Goal: Task Accomplishment & Management: Manage account settings

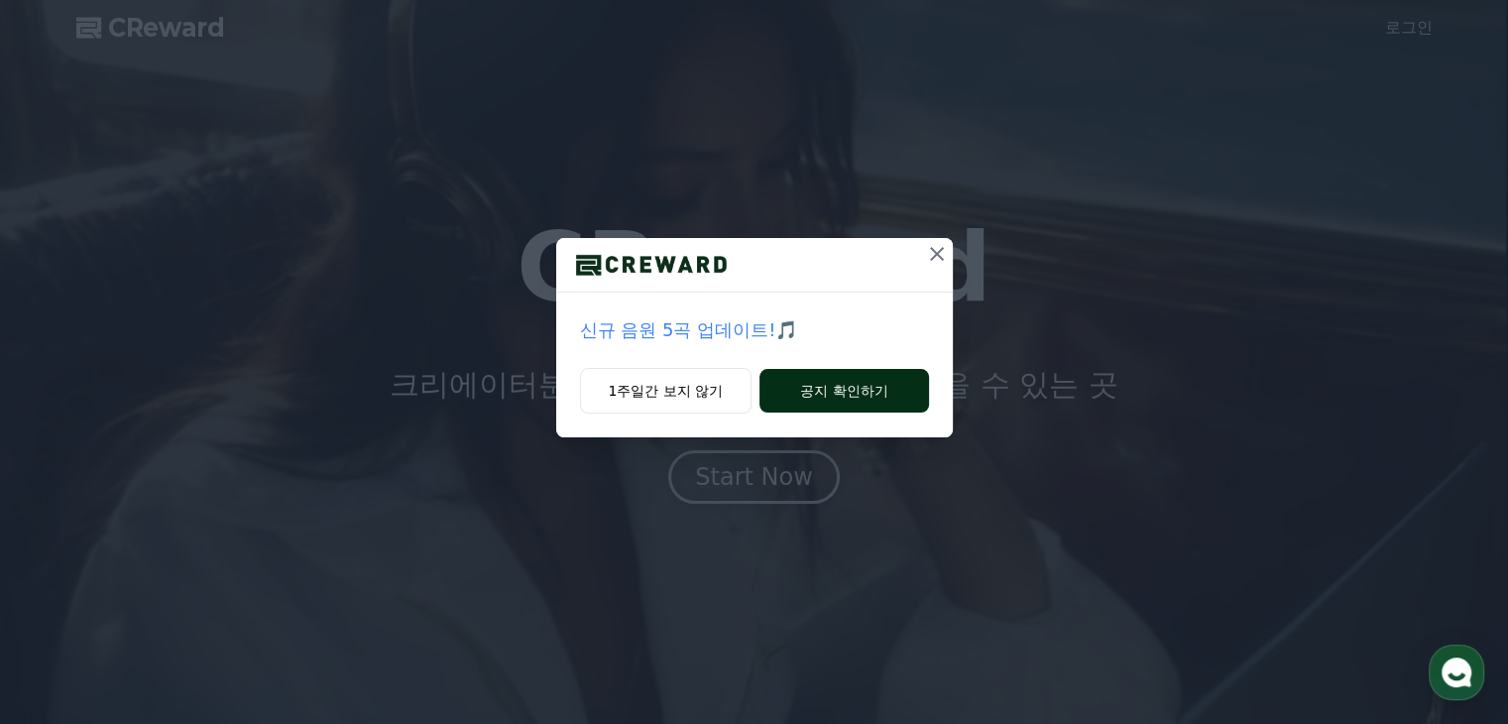
click at [826, 392] on button "공지 확인하기" at bounding box center [843, 391] width 169 height 44
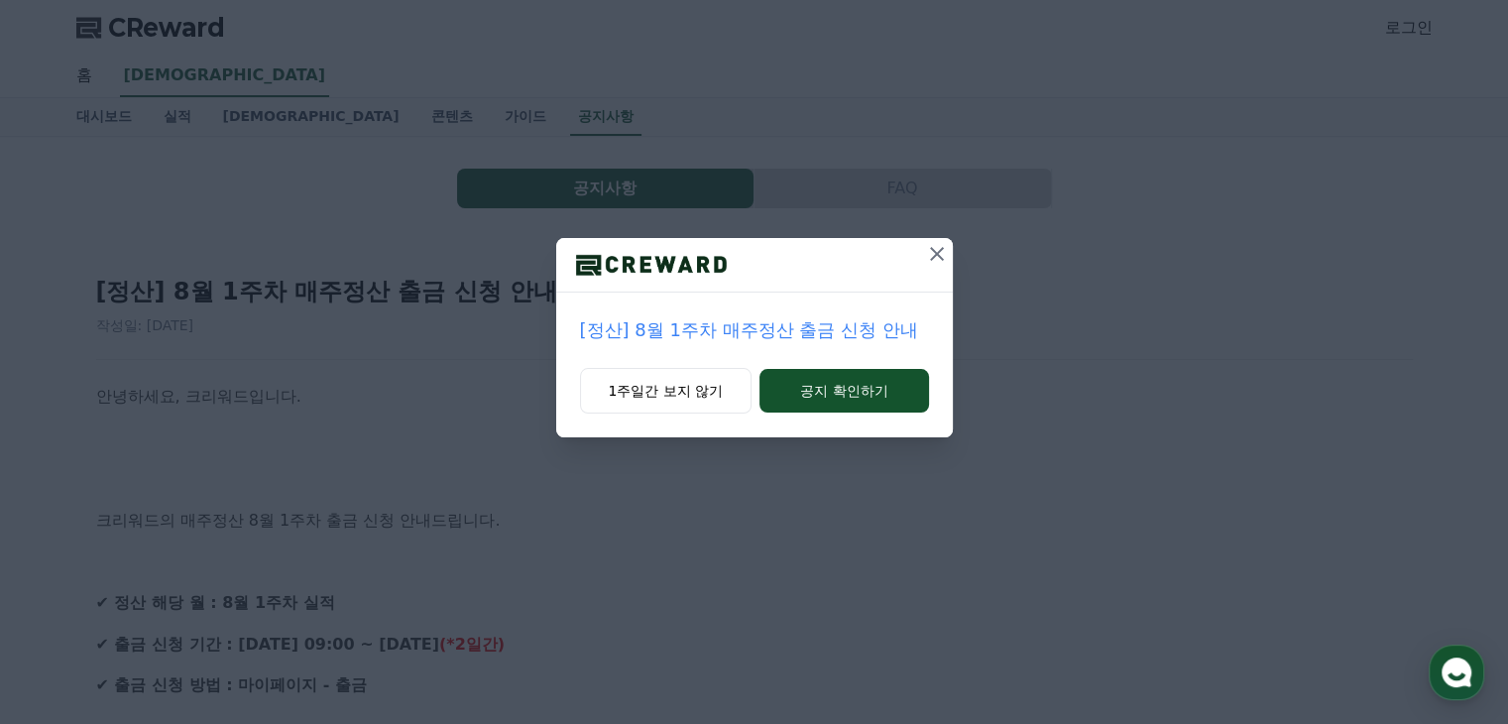
click at [826, 392] on button "공지 확인하기" at bounding box center [843, 391] width 169 height 44
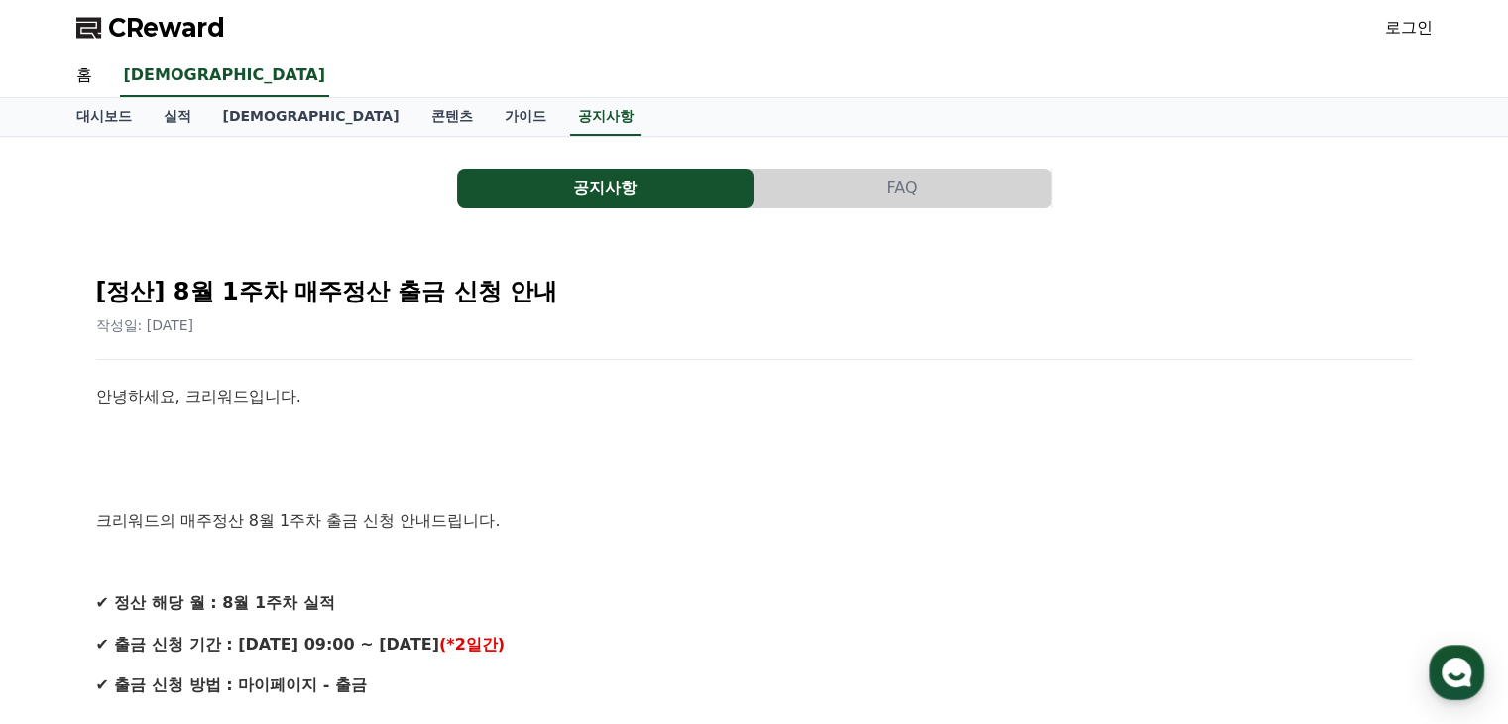
click at [1404, 33] on link "로그인" at bounding box center [1409, 28] width 48 height 24
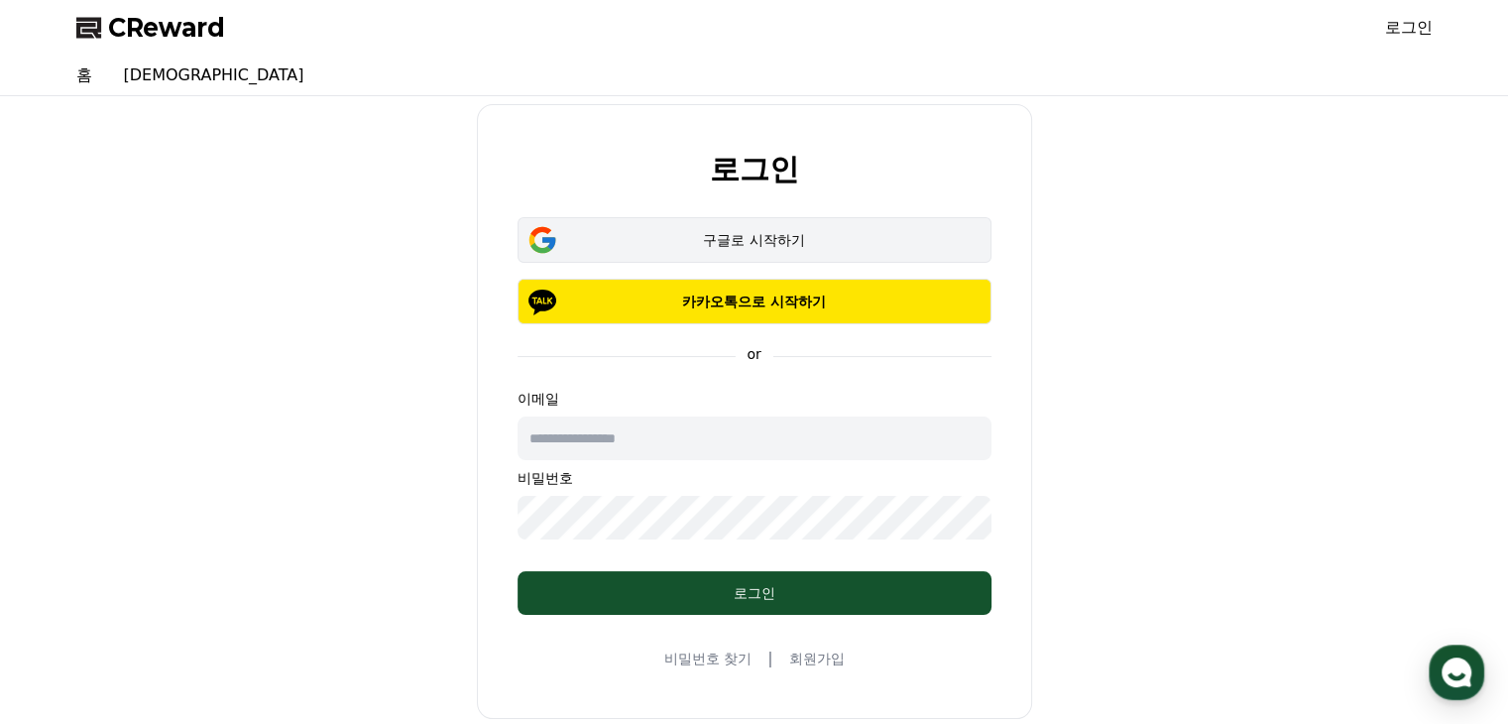
click at [720, 233] on div "구글로 시작하기" at bounding box center [754, 240] width 416 height 20
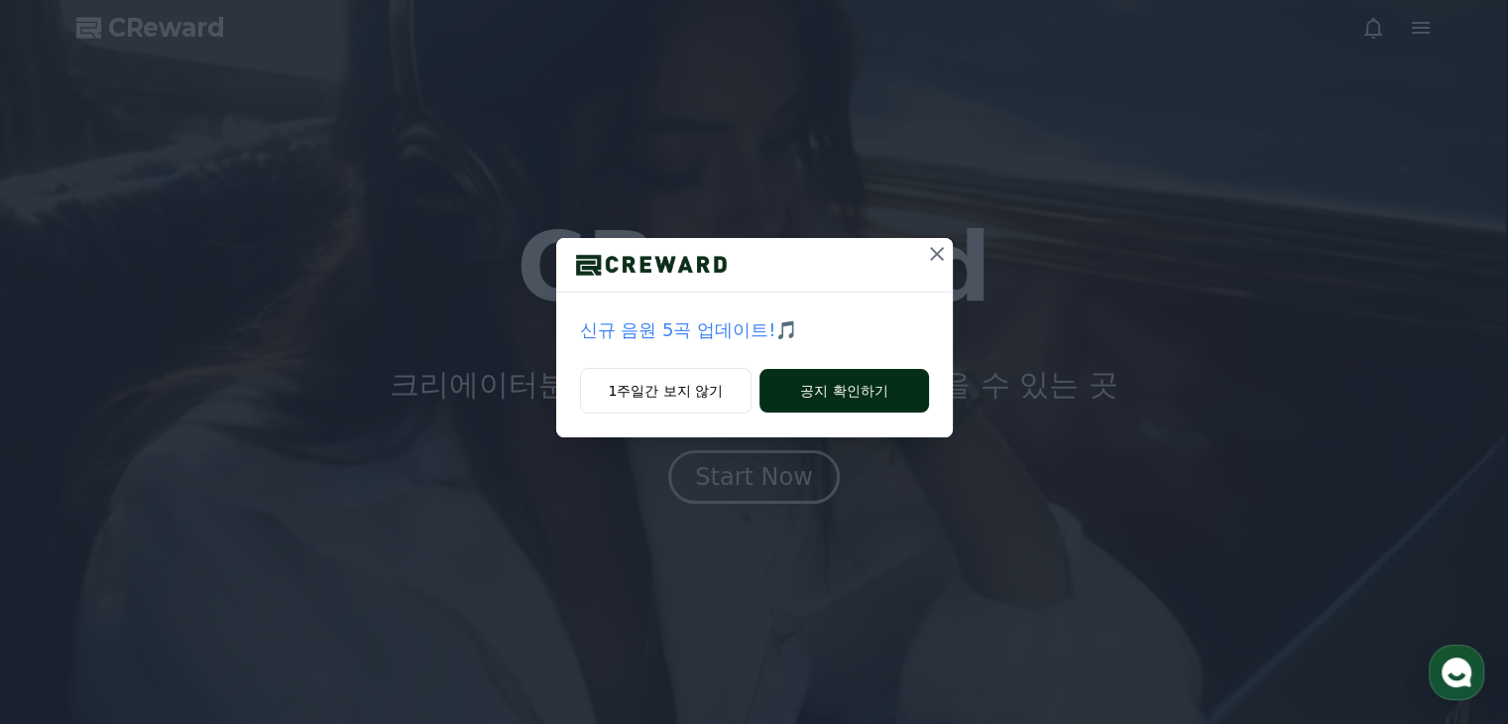
click at [854, 383] on button "공지 확인하기" at bounding box center [843, 391] width 169 height 44
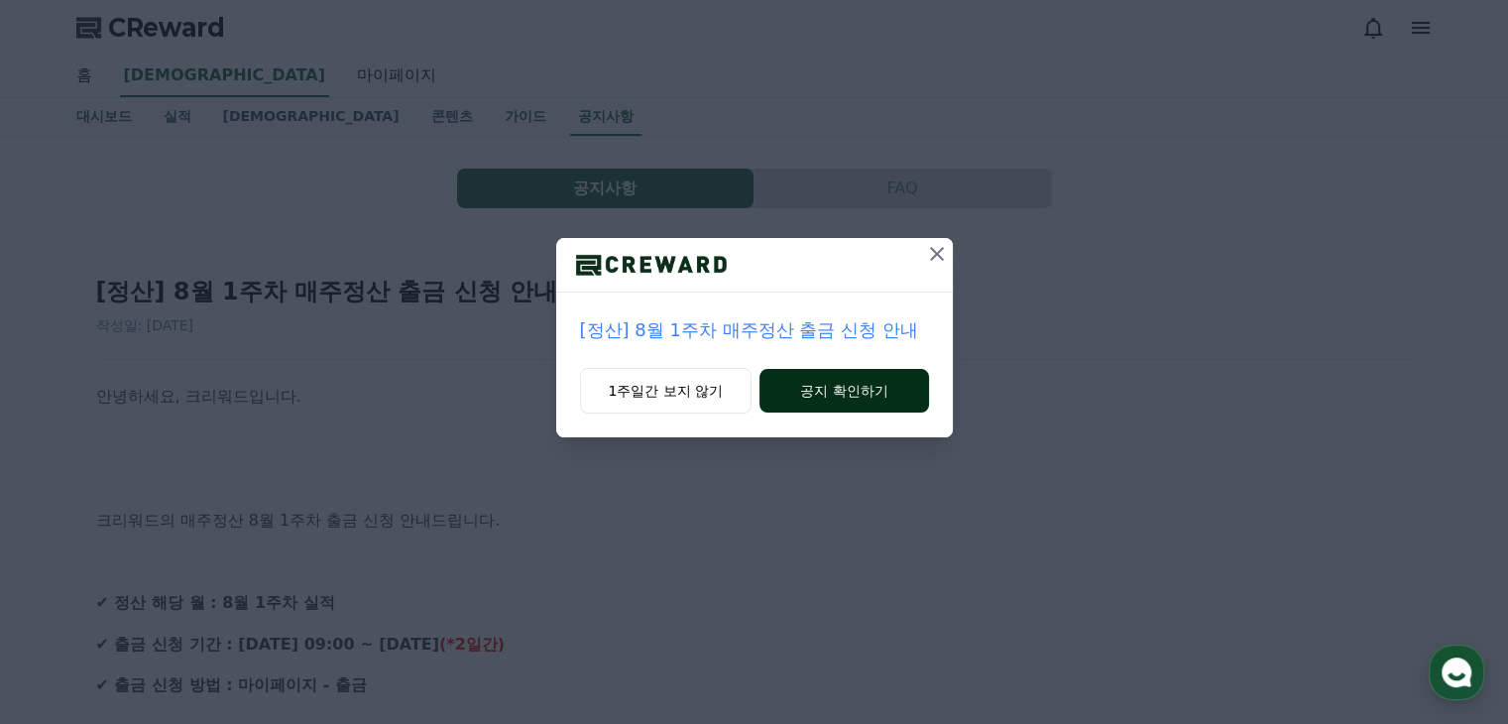
click at [842, 386] on button "공지 확인하기" at bounding box center [843, 391] width 169 height 44
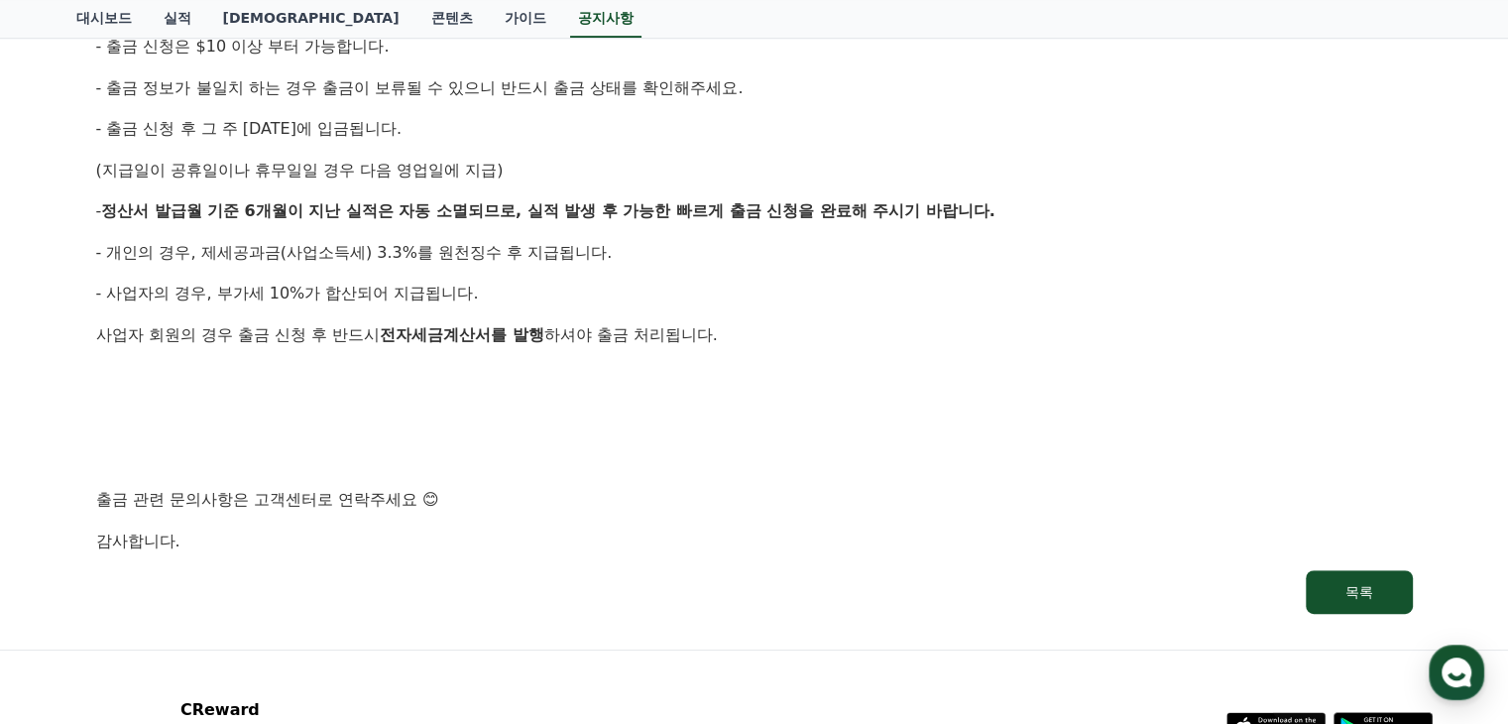
scroll to position [1139, 0]
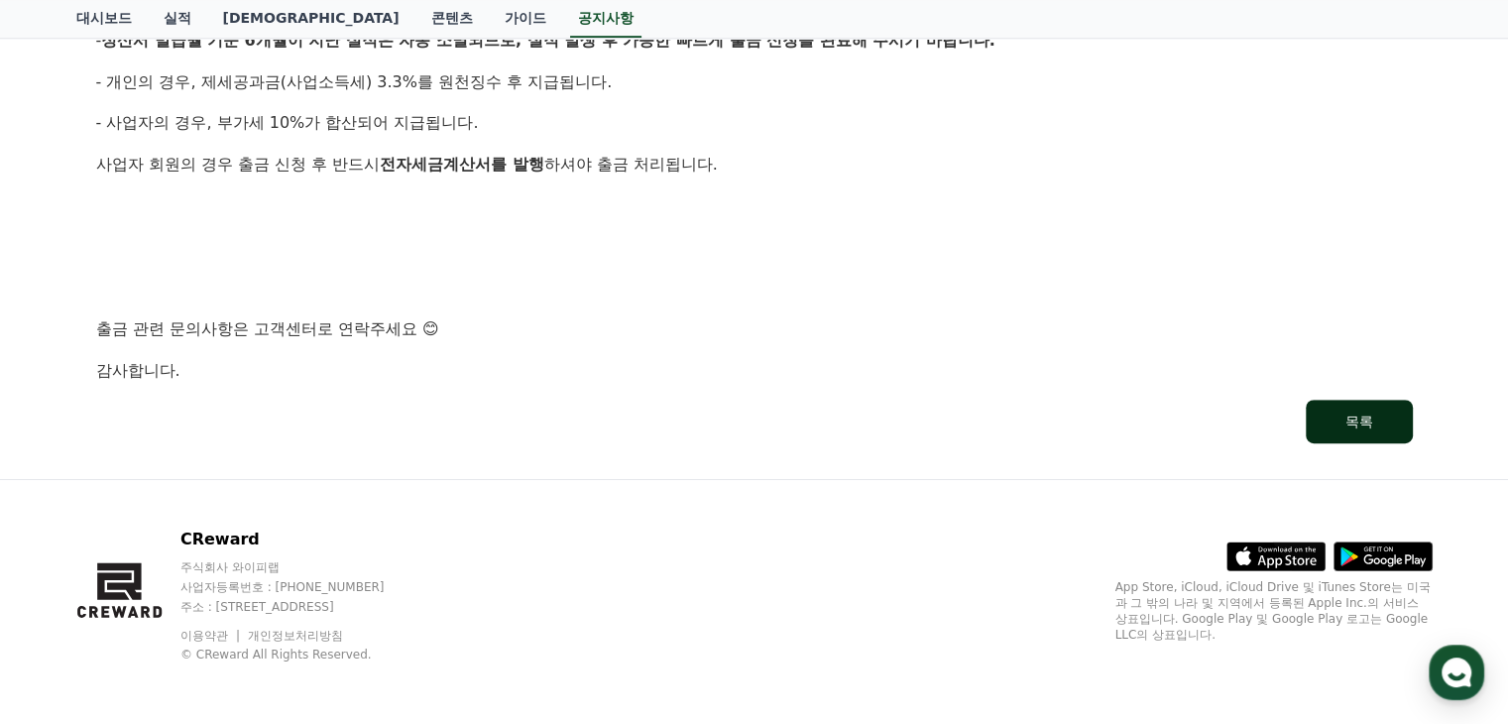
click at [1360, 418] on div "목록" at bounding box center [1359, 421] width 28 height 20
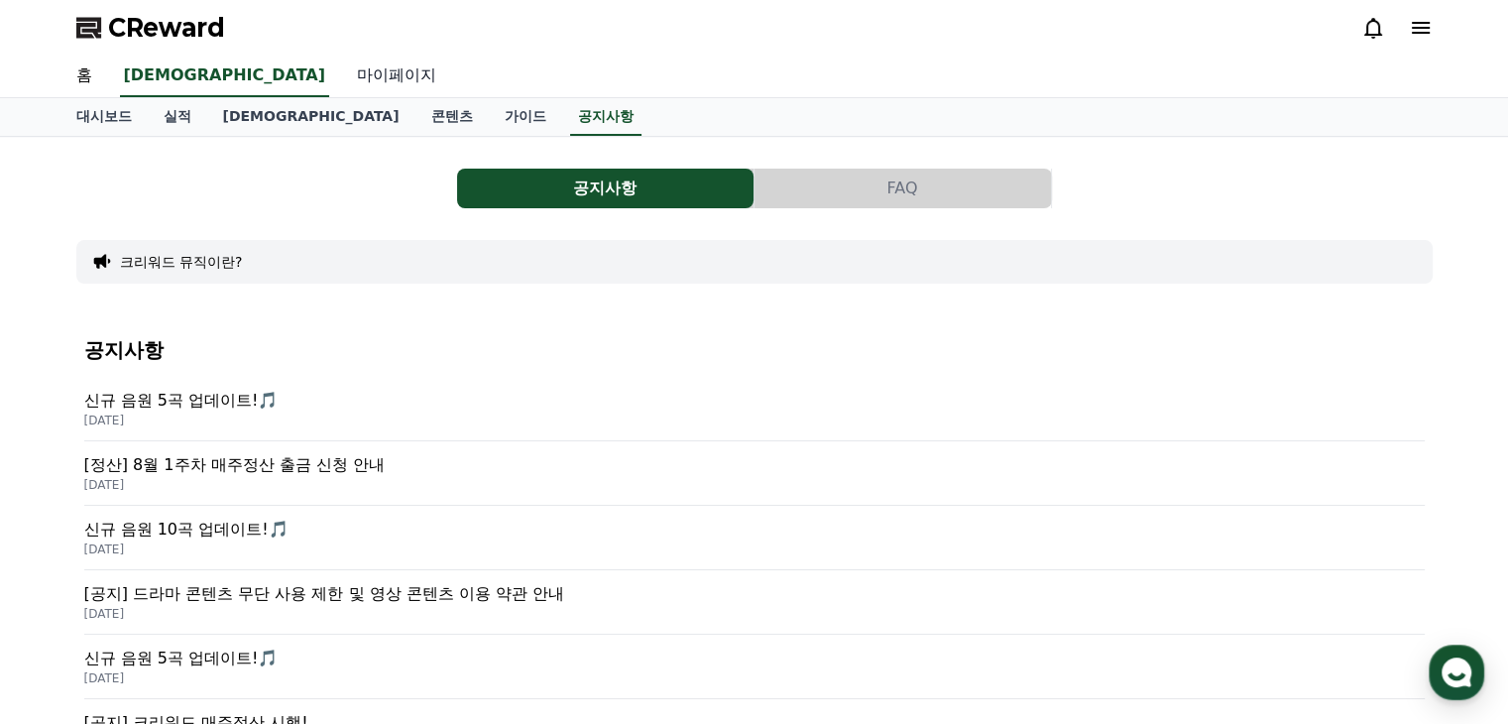
click at [341, 70] on link "마이페이지" at bounding box center [396, 77] width 111 height 42
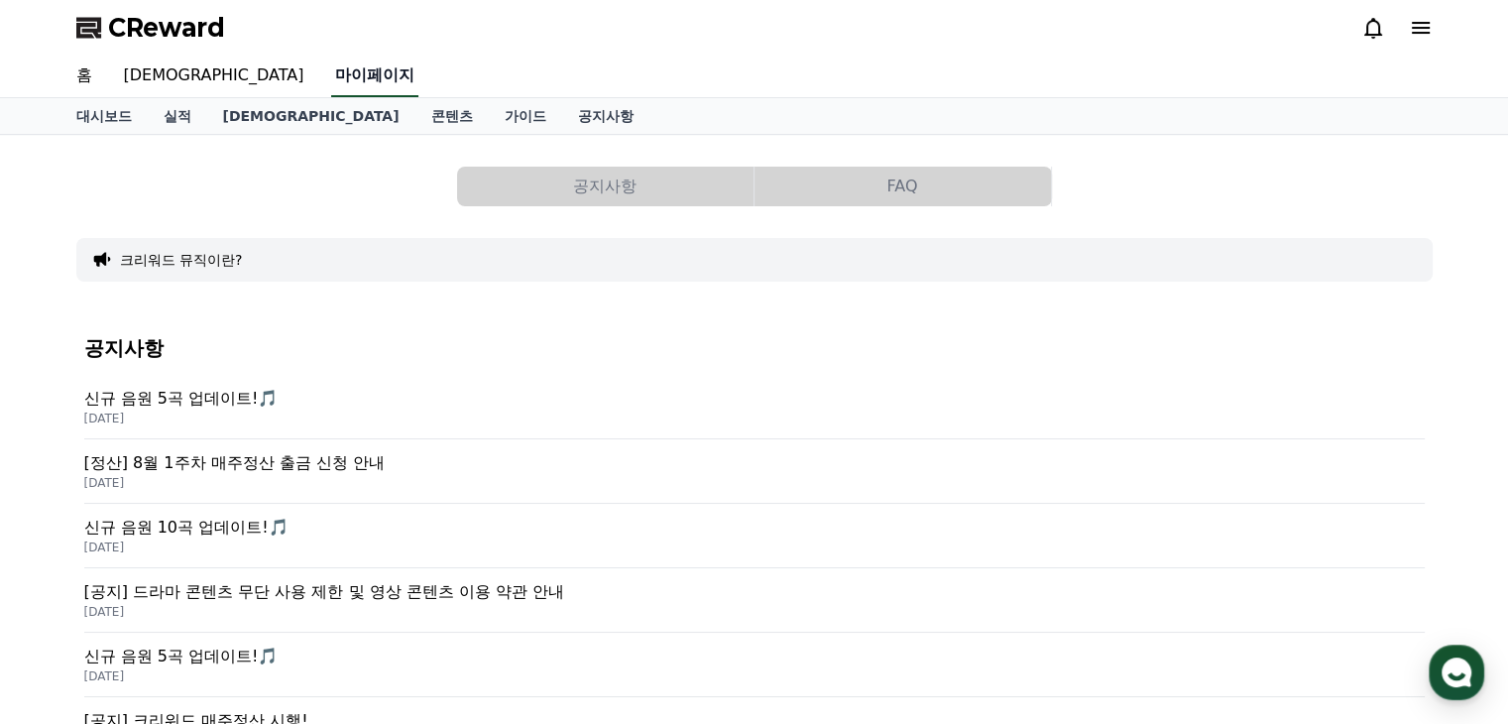
select select "**********"
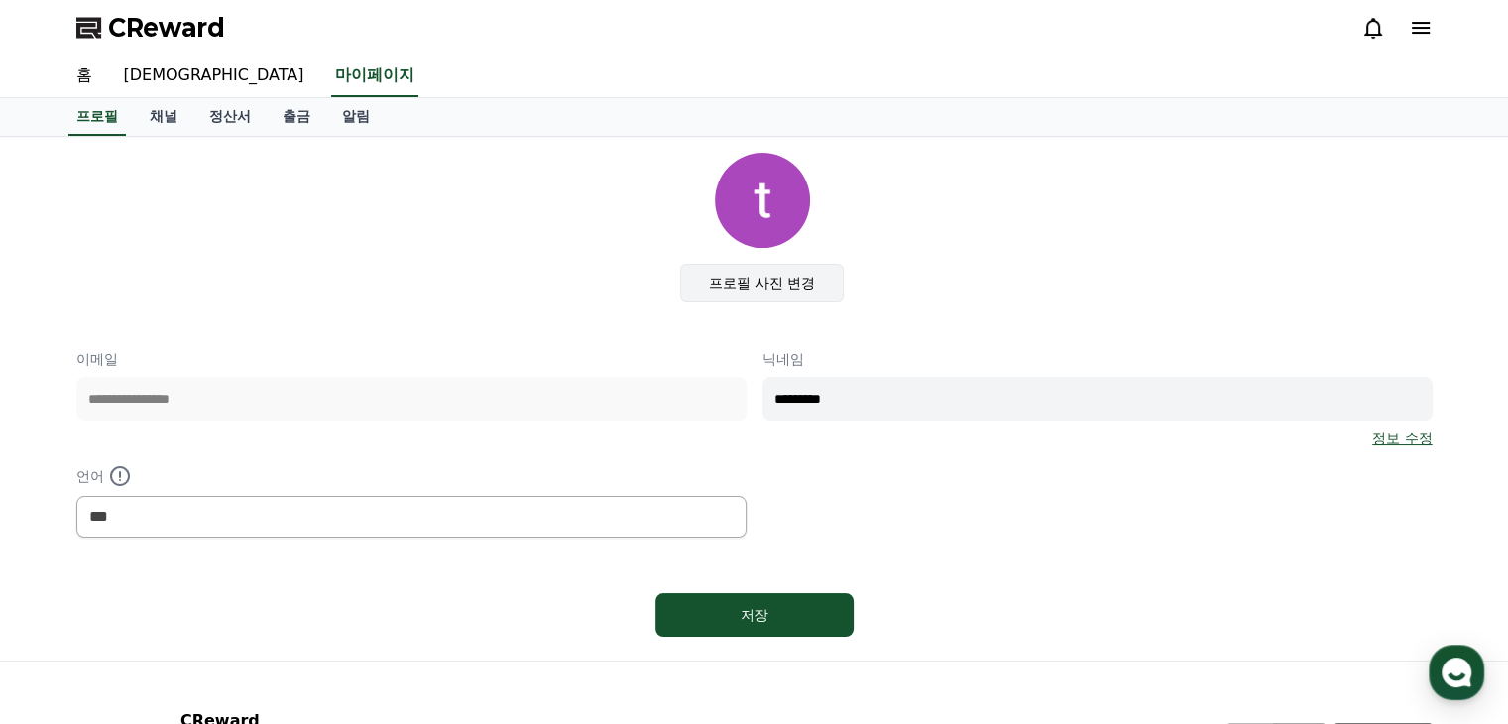
click at [752, 283] on label "프로필 사진 변경" at bounding box center [762, 283] width 164 height 38
click at [0, 0] on input "프로필 사진 변경" at bounding box center [0, 0] width 0 height 0
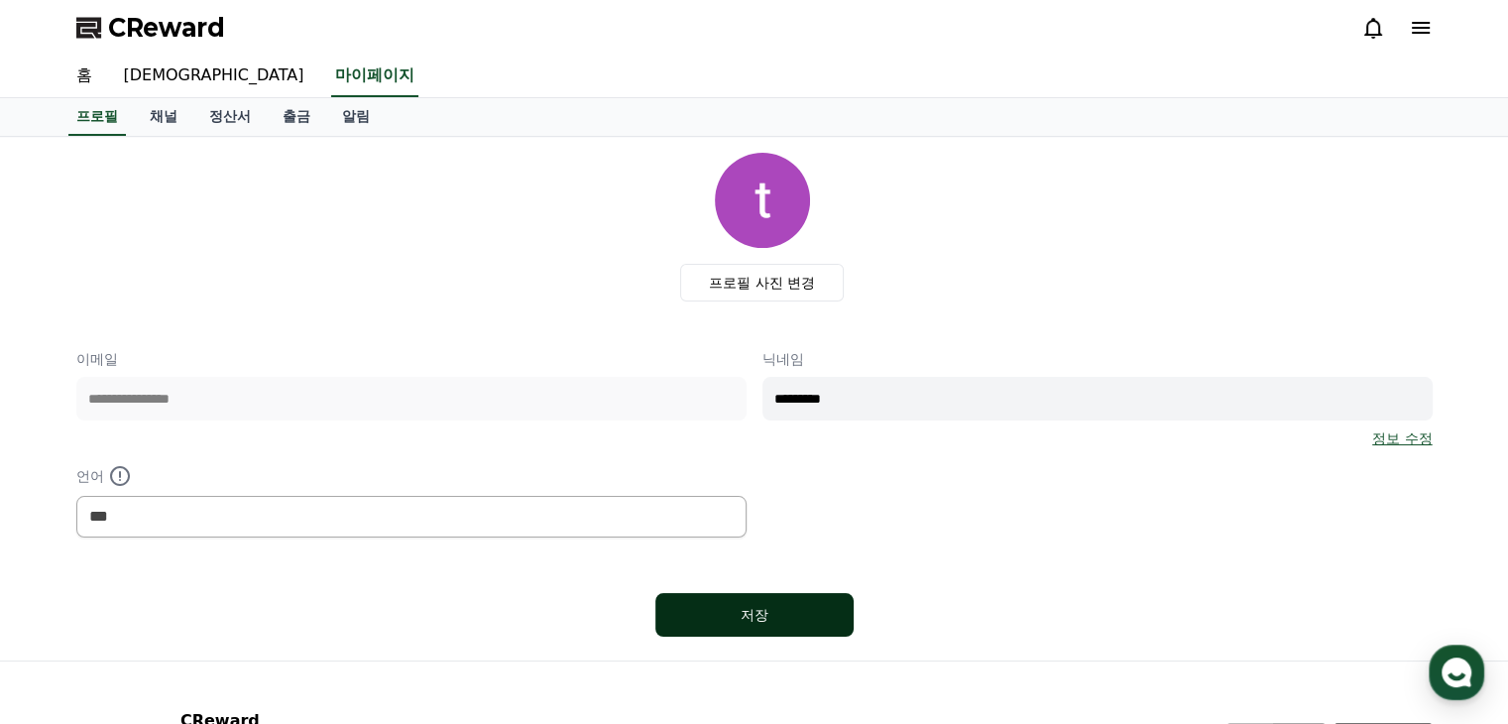
click at [773, 610] on div "저장" at bounding box center [754, 615] width 119 height 20
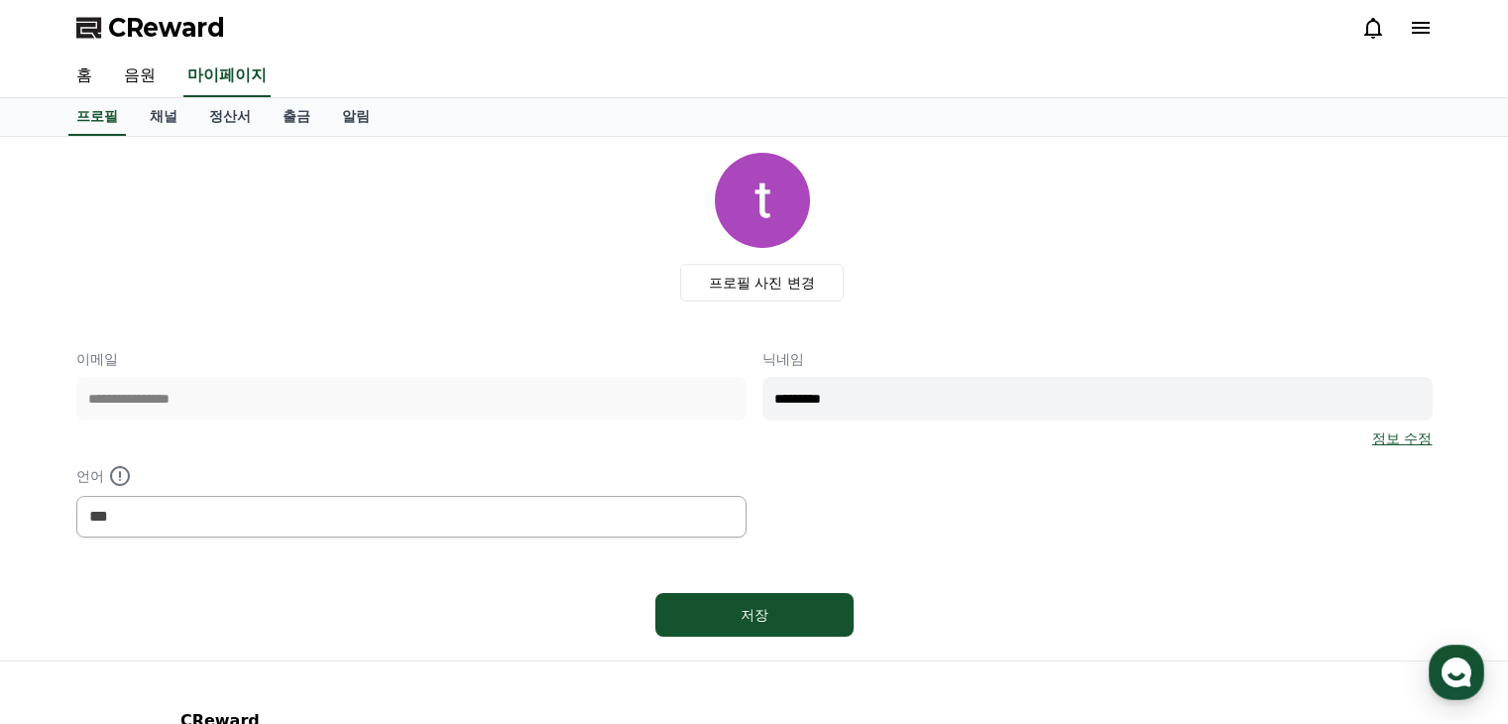
select select "**********"
click at [159, 116] on link "채널" at bounding box center [163, 117] width 59 height 38
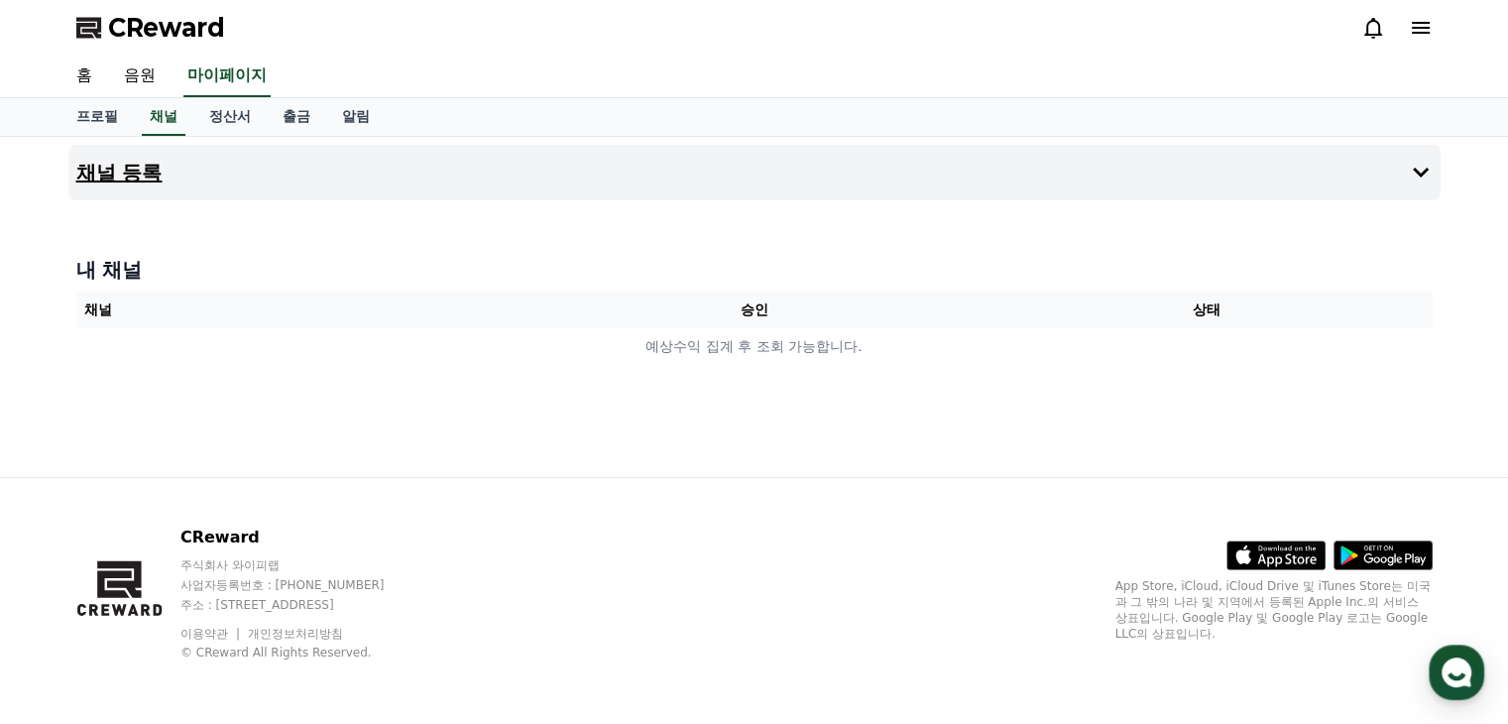
click at [122, 176] on h4 "채널 등록" at bounding box center [119, 173] width 86 height 22
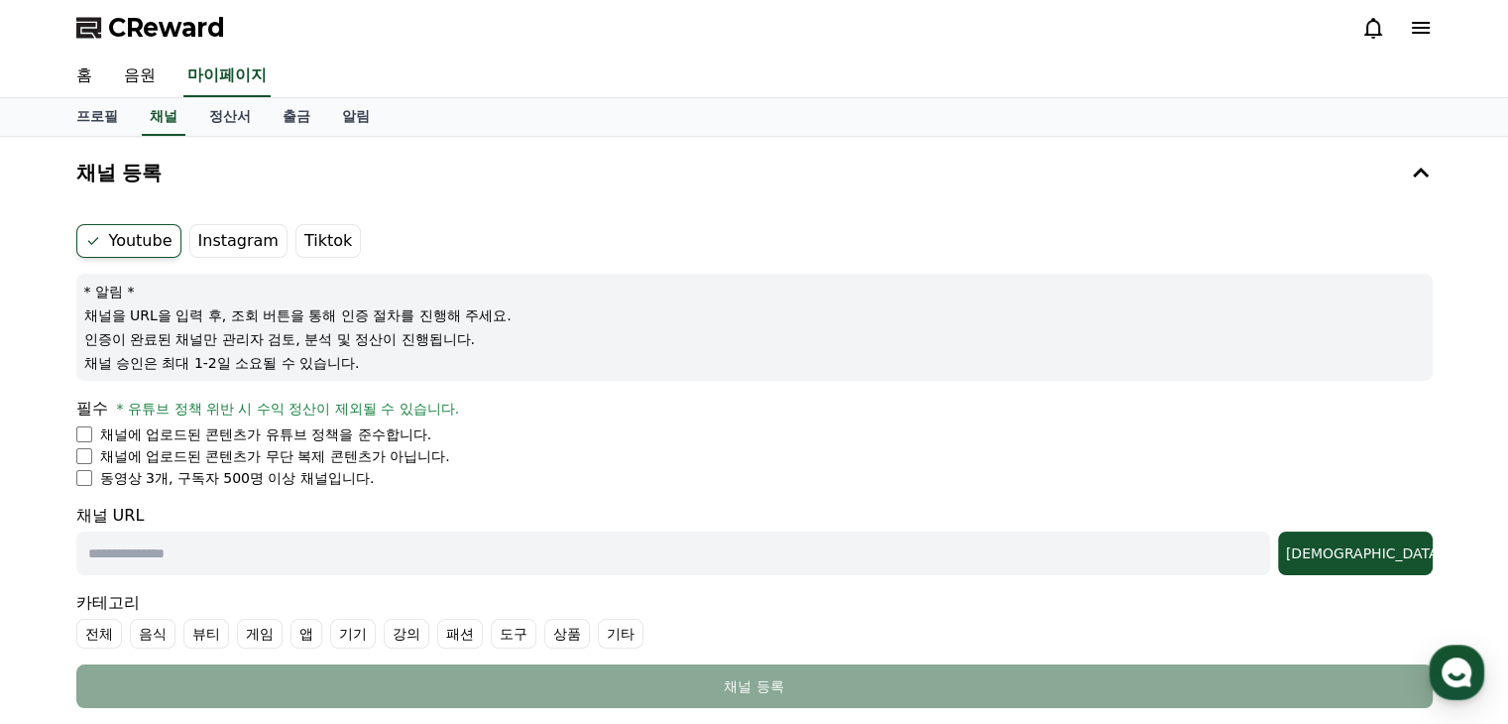
click at [127, 241] on label "Youtube" at bounding box center [128, 241] width 105 height 34
click at [83, 444] on ul "채널에 업로드된 콘텐츠가 유튜브 정책을 준수합니다. 채널에 업로드된 콘텐츠가 무단 복제 콘텐츠가 아닙니다. 동영상 3개, 구독자 500명 이상…" at bounding box center [754, 455] width 1356 height 63
